Goal: Check status: Check status

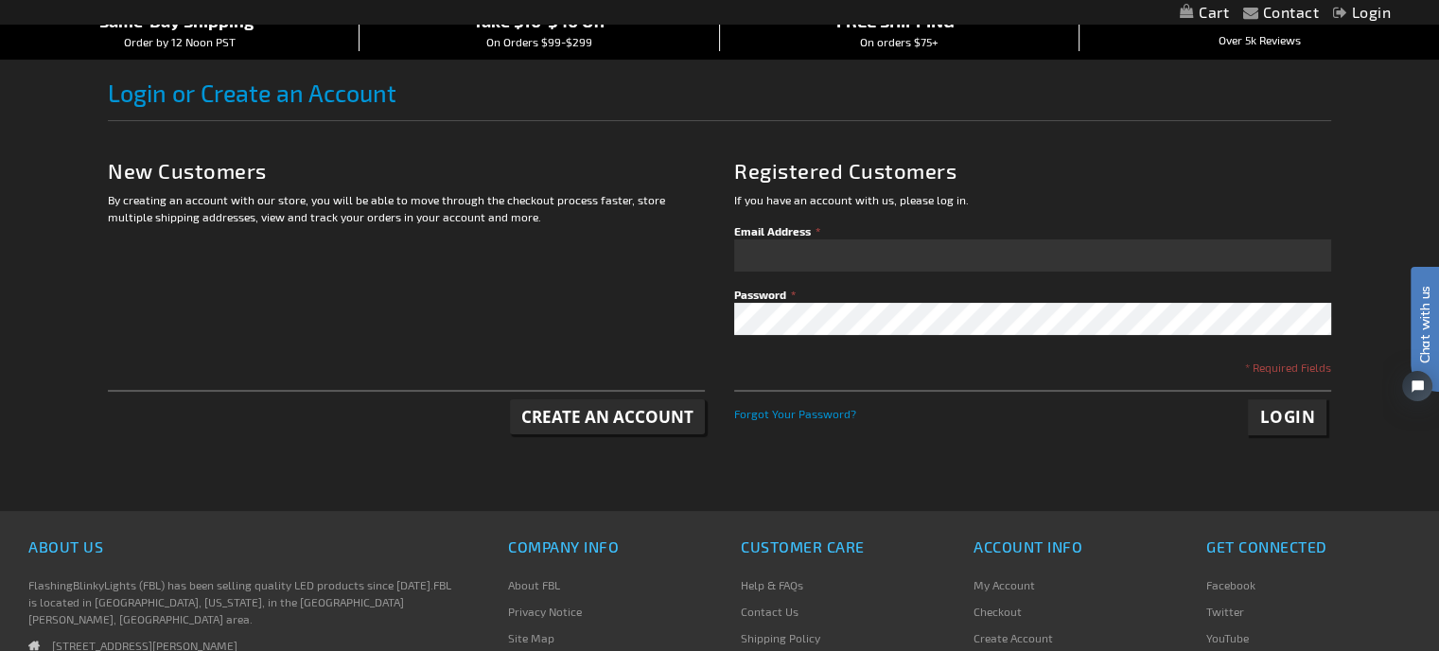
scroll to position [189, 0]
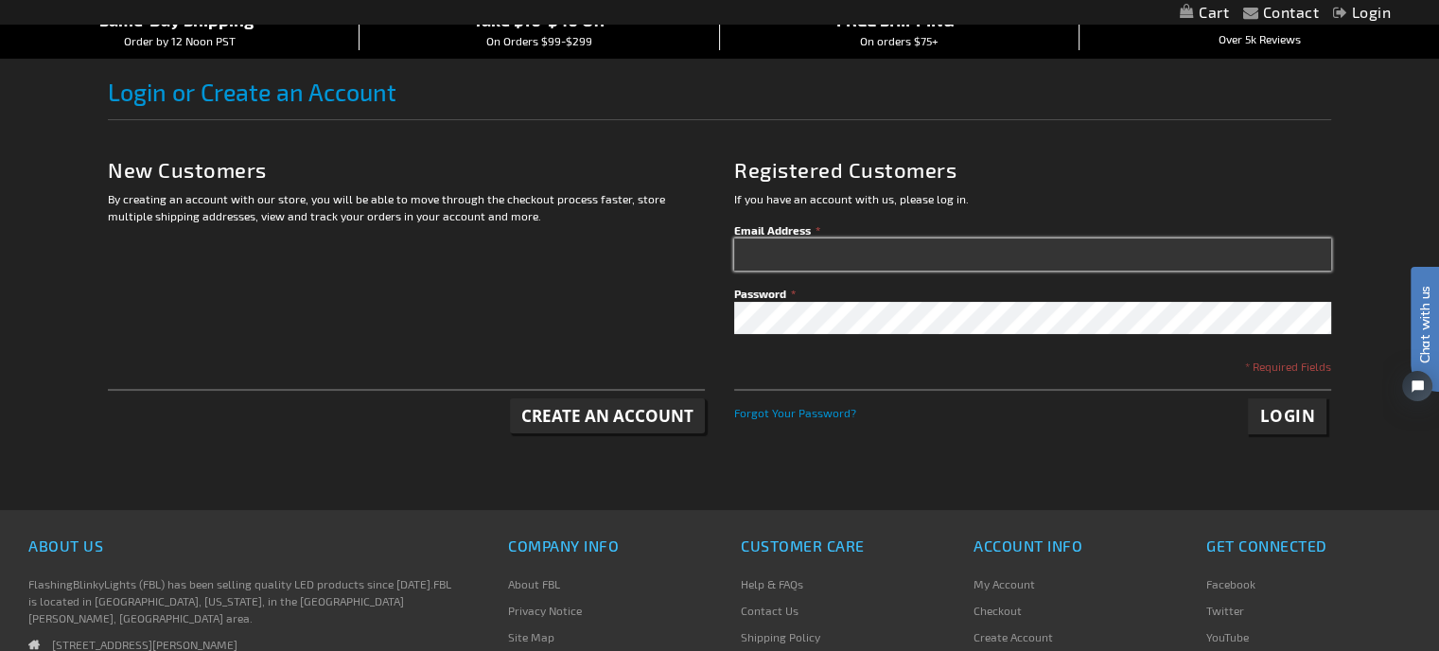
click at [865, 271] on input "Email Address" at bounding box center [1032, 254] width 597 height 32
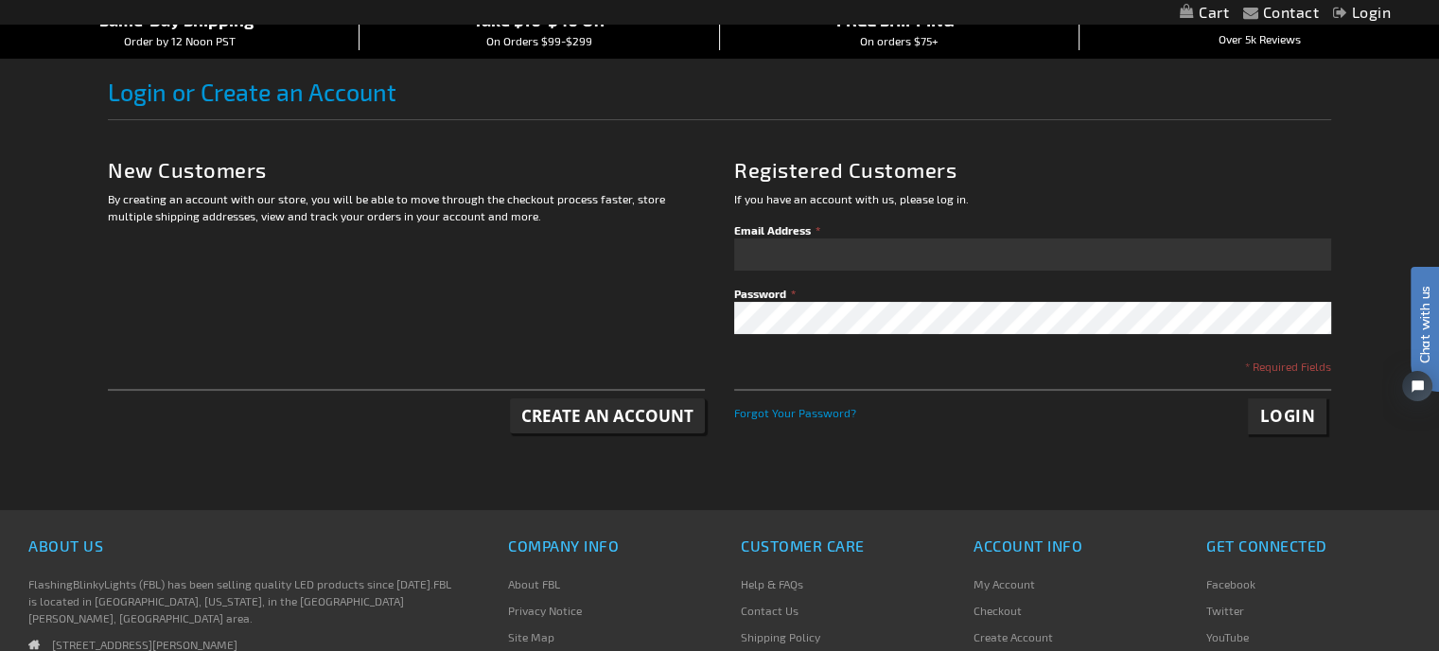
click at [507, 298] on div "By creating an account with our store, you will be able to move through the che…" at bounding box center [406, 311] width 597 height 243
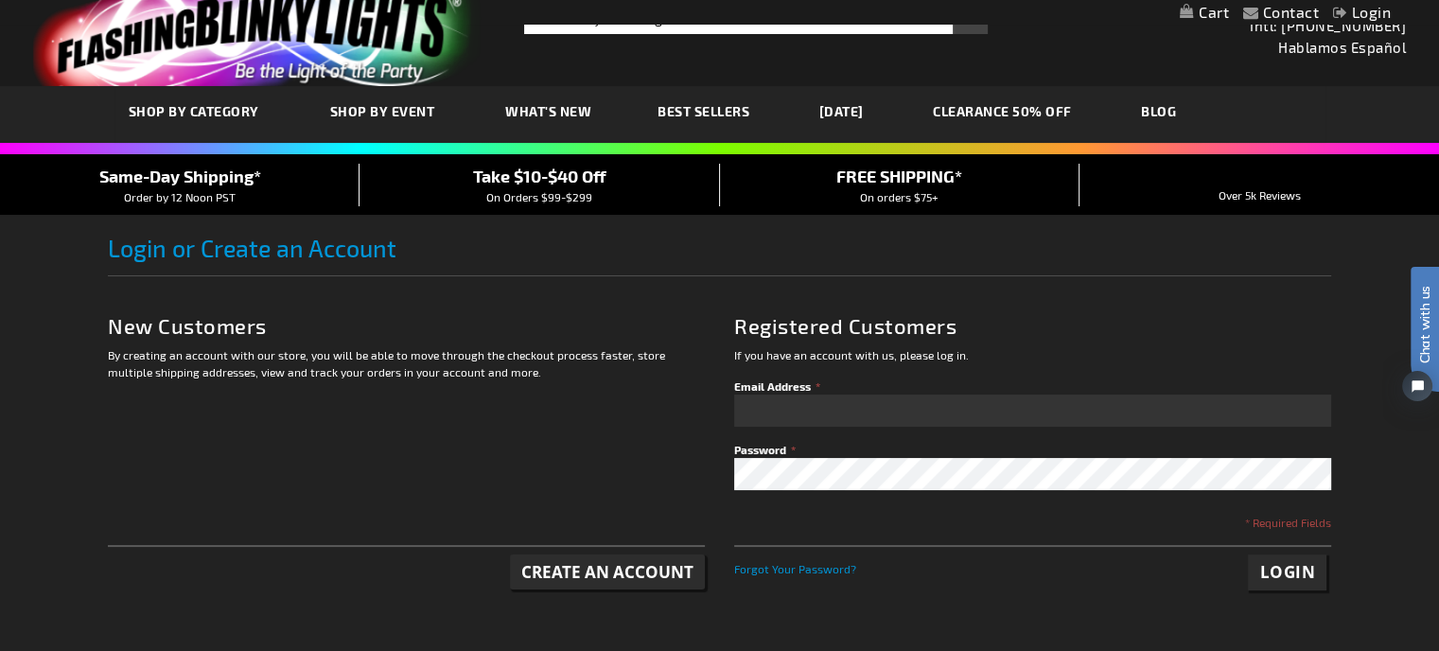
scroll to position [0, 0]
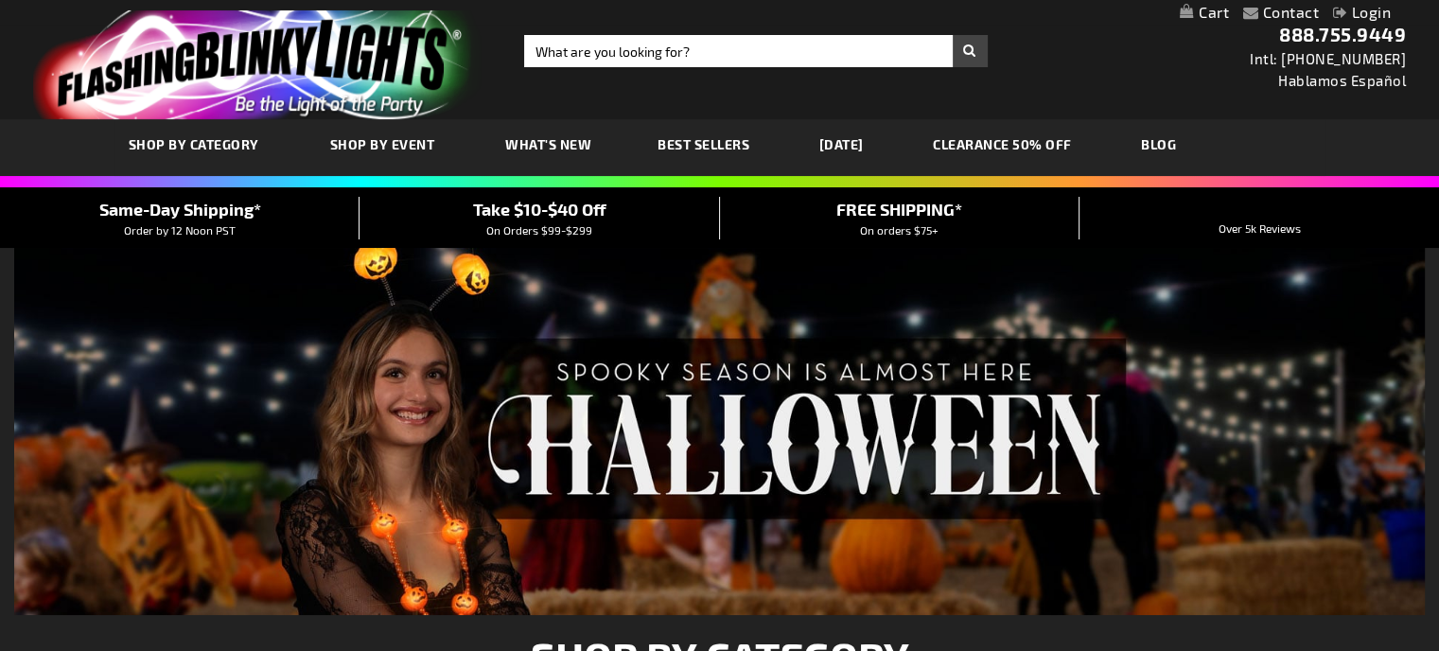
click at [1359, 10] on link "Login" at bounding box center [1362, 12] width 58 height 18
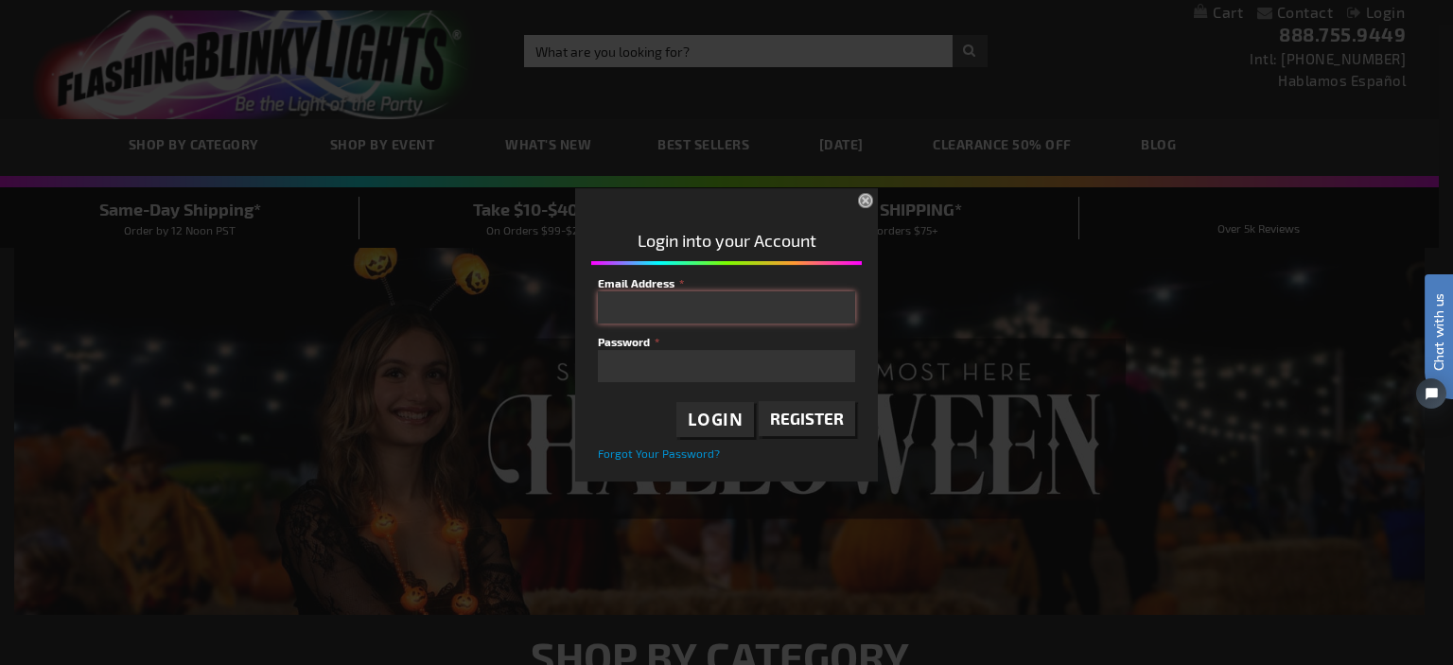
click at [722, 302] on input "Email Address" at bounding box center [726, 307] width 257 height 32
click at [819, 260] on div "Login into your Account Email Address Password Login Register Forgot Your Passw…" at bounding box center [726, 340] width 303 height 276
click at [724, 304] on input "Email Address" at bounding box center [726, 307] width 257 height 32
click at [692, 232] on span "Login into your Account" at bounding box center [727, 240] width 179 height 21
click at [677, 317] on input "Email Address" at bounding box center [726, 307] width 257 height 32
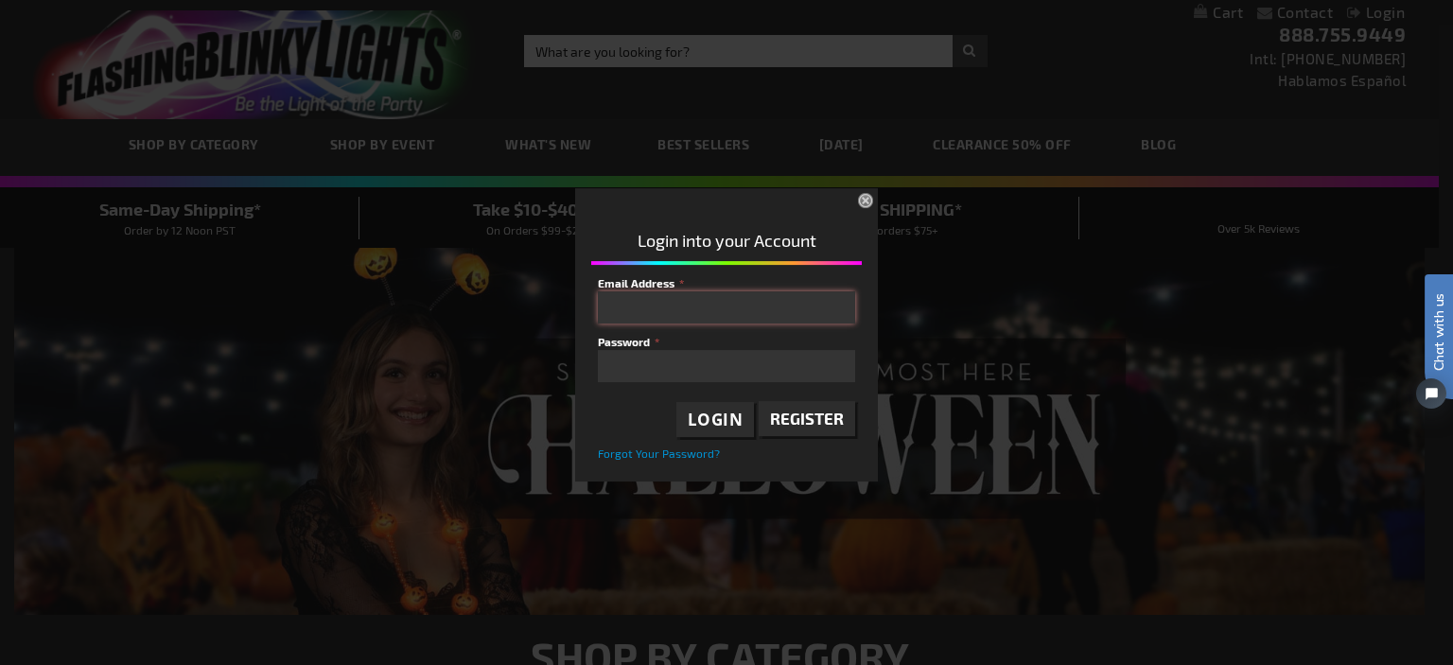
click at [655, 302] on input "Email Address" at bounding box center [726, 307] width 257 height 32
type input "wegottaglow@gmail.com"
click at [706, 427] on span "Login" at bounding box center [716, 420] width 56 height 22
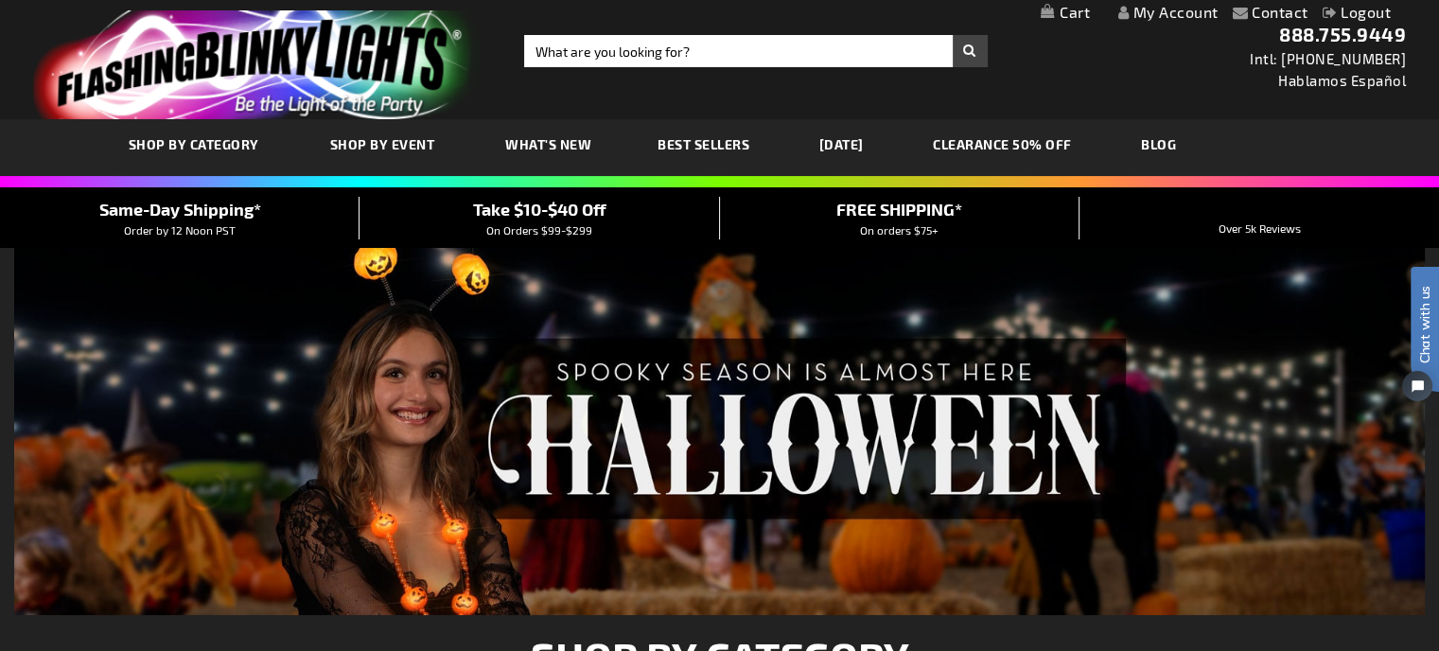
click at [1174, 11] on link "My Account" at bounding box center [1168, 12] width 100 height 18
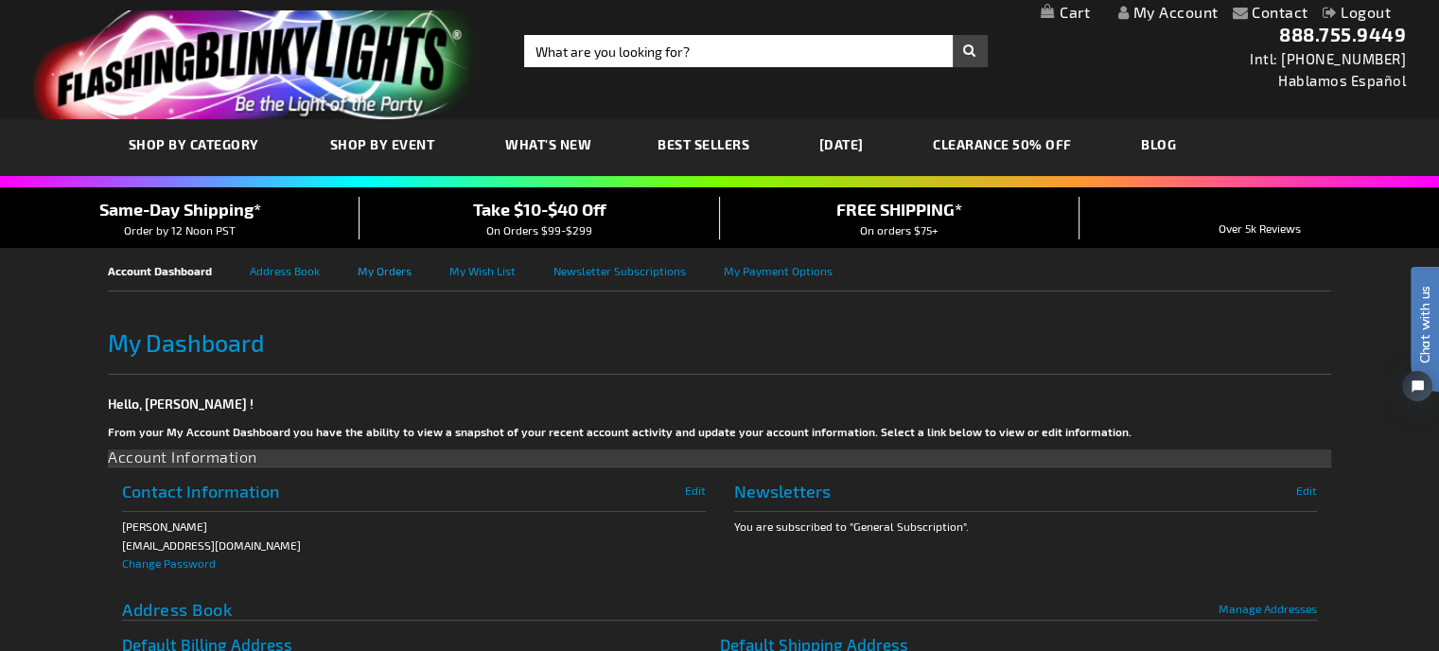
click at [395, 271] on link "My Orders" at bounding box center [404, 269] width 92 height 43
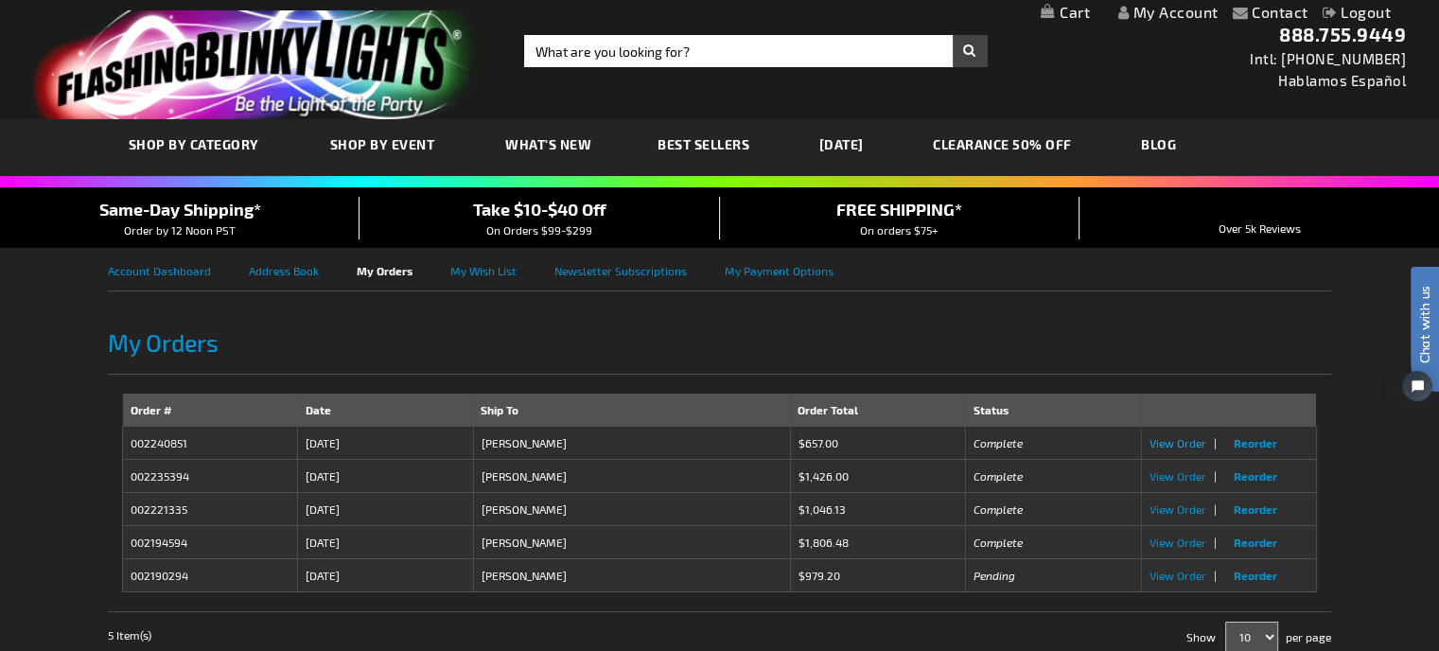
click at [1196, 447] on span "View Order" at bounding box center [1178, 442] width 57 height 13
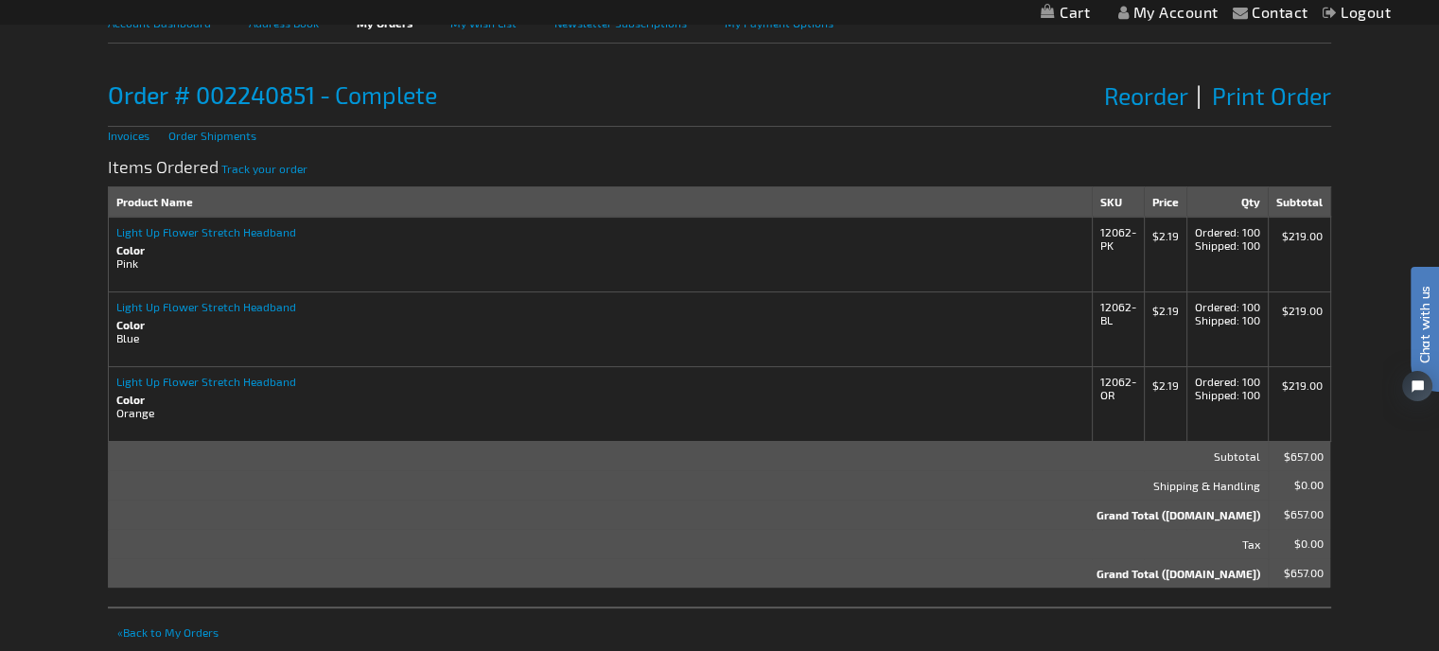
scroll to position [95, 0]
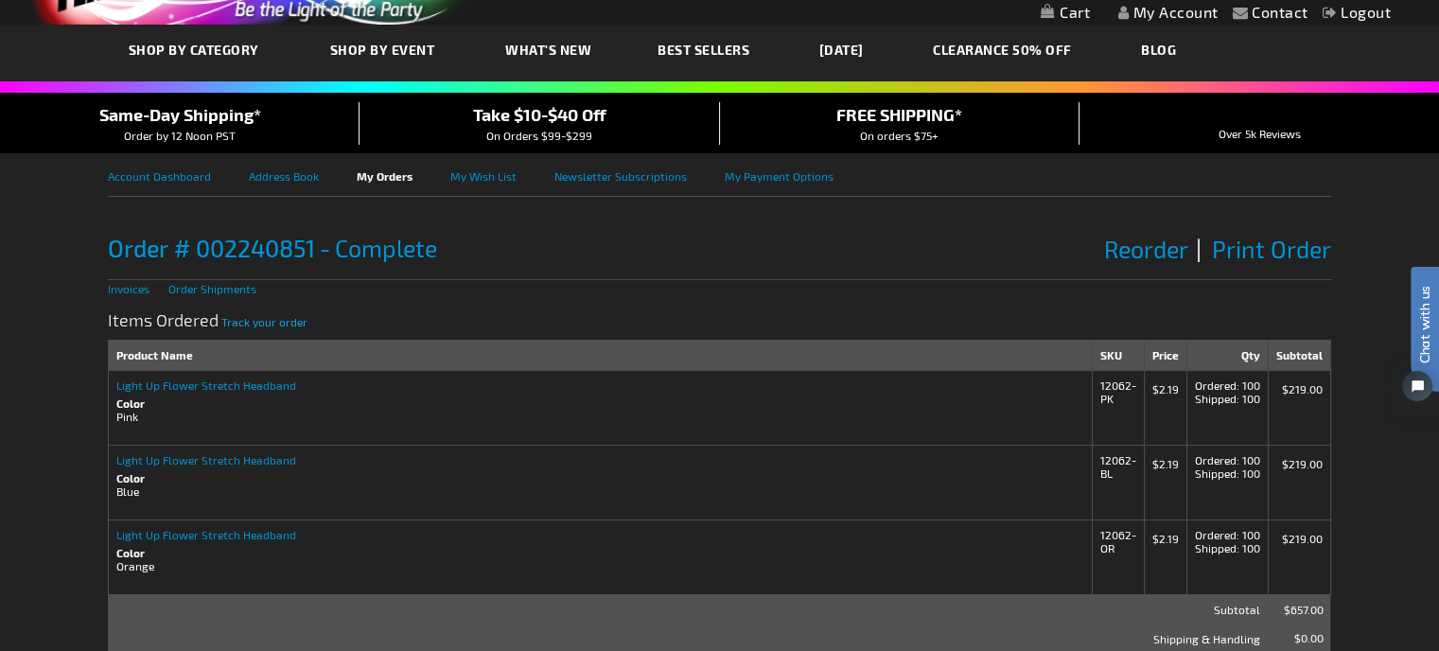
click at [281, 328] on span "Track your order" at bounding box center [264, 321] width 86 height 13
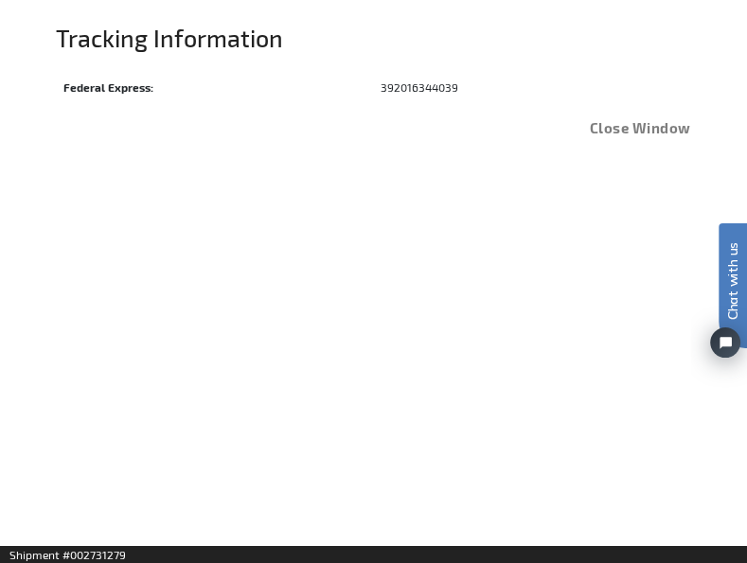
drag, startPoint x: 448, startPoint y: 101, endPoint x: 374, endPoint y: 101, distance: 74.7
click at [374, 101] on td "392016344039" at bounding box center [531, 86] width 317 height 31
copy td "392016344039"
click at [589, 71] on div "Tracking Information" at bounding box center [373, 47] width 635 height 47
drag, startPoint x: 494, startPoint y: 92, endPoint x: 37, endPoint y: 105, distance: 457.2
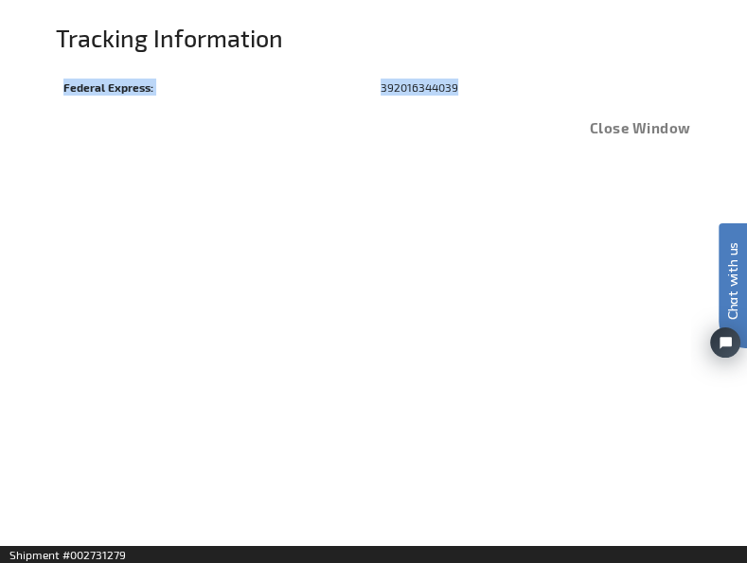
click at [37, 105] on div "Tracking Information Checkout as a new customer Creating an account has many be…" at bounding box center [373, 305] width 747 height 563
